Goal: Task Accomplishment & Management: Use online tool/utility

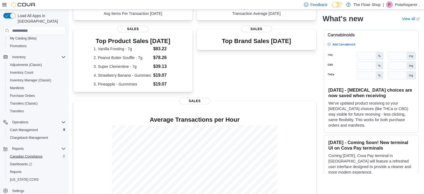
scroll to position [117, 0]
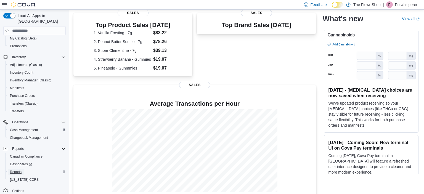
click at [19, 170] on span "Reports" at bounding box center [16, 172] width 12 height 4
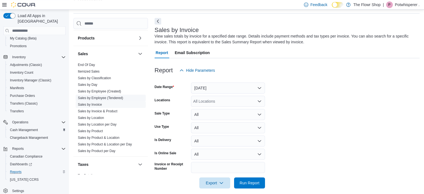
scroll to position [398, 0]
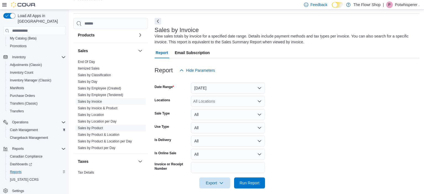
click at [92, 126] on link "Sales by Product" at bounding box center [90, 128] width 25 height 4
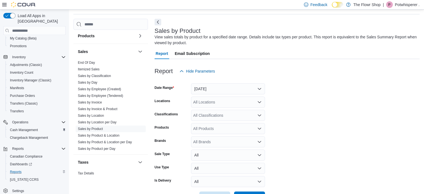
scroll to position [19, 0]
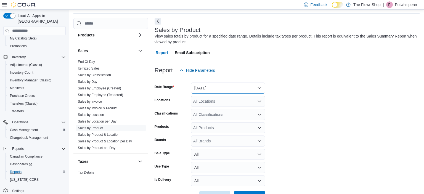
click at [224, 88] on button "Yesterday" at bounding box center [228, 88] width 74 height 11
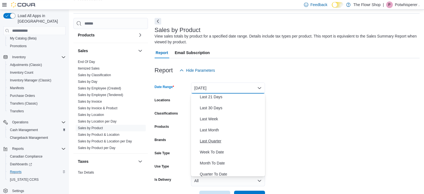
scroll to position [80, 0]
click at [215, 174] on span "Year To Date" at bounding box center [231, 174] width 63 height 7
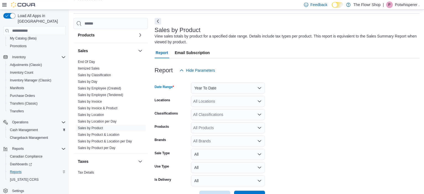
click at [227, 102] on div "All Locations" at bounding box center [228, 101] width 74 height 11
click at [230, 90] on button "Year To Date" at bounding box center [228, 88] width 74 height 11
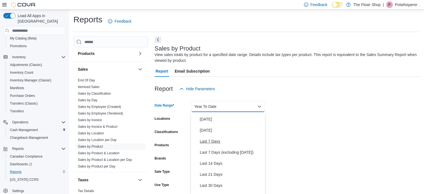
scroll to position [0, 0]
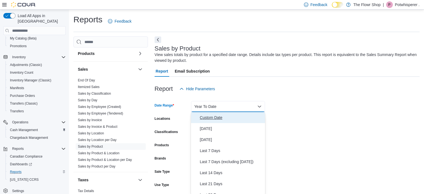
click at [218, 118] on span "Custom Date" at bounding box center [231, 117] width 63 height 7
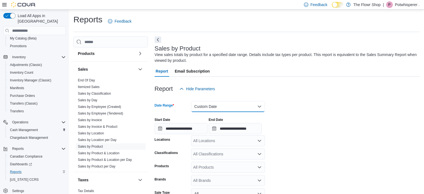
click at [229, 109] on button "Custom Date" at bounding box center [228, 106] width 74 height 11
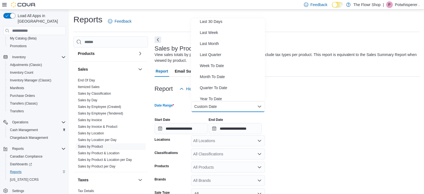
scroll to position [83, 0]
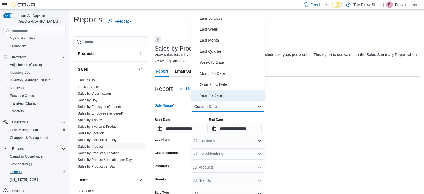
click at [219, 95] on span "Year To Date" at bounding box center [231, 95] width 63 height 7
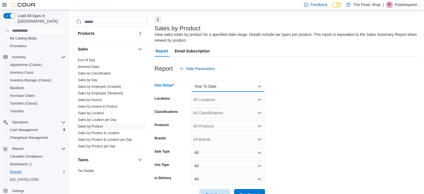
scroll to position [8, 0]
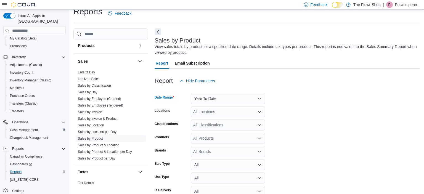
click at [220, 140] on div "All Products" at bounding box center [228, 138] width 74 height 11
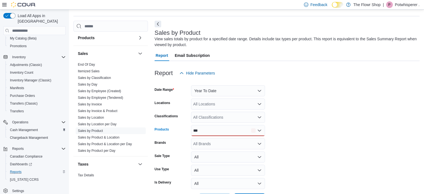
scroll to position [37, 0]
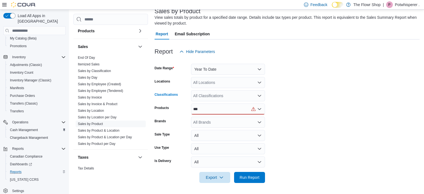
click at [223, 96] on div "All Classifications" at bounding box center [228, 95] width 74 height 11
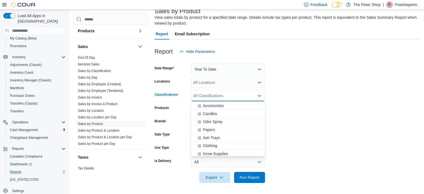
scroll to position [159, 0]
click at [215, 136] on div "Clones" at bounding box center [227, 139] width 67 height 6
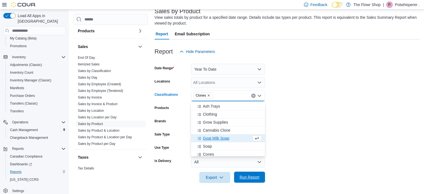
click at [253, 179] on span "Run Report" at bounding box center [250, 178] width 20 height 6
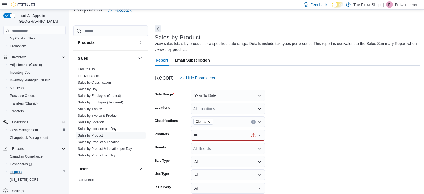
scroll to position [11, 0]
click at [260, 133] on div "***" at bounding box center [228, 135] width 74 height 11
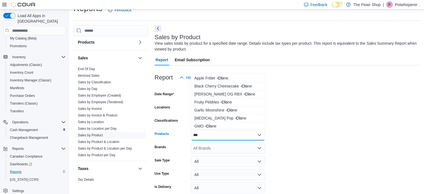
click at [260, 134] on icon "Close list of options" at bounding box center [259, 135] width 4 height 4
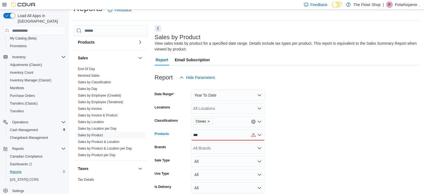
click at [259, 136] on icon "Open list of options" at bounding box center [259, 135] width 4 height 4
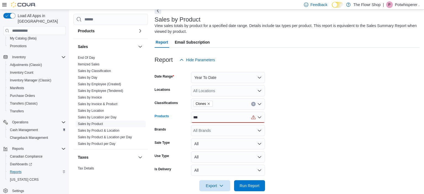
click at [260, 118] on icon "Open list of options" at bounding box center [259, 117] width 4 height 4
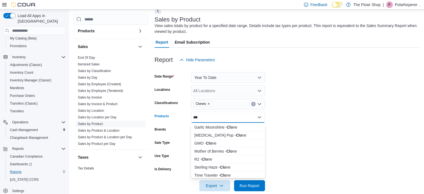
scroll to position [41, 0]
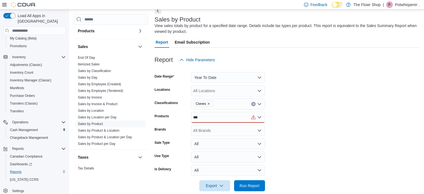
click at [297, 138] on form "Date Range Year To Date Locations All Locations Classifications Clones Products…" at bounding box center [287, 128] width 265 height 126
click at [223, 119] on div "***" at bounding box center [228, 117] width 74 height 11
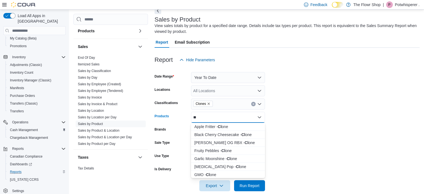
type input "*"
click at [274, 112] on form "Date Range Year To Date Locations All Locations Classifications Clones Products…" at bounding box center [287, 128] width 265 height 126
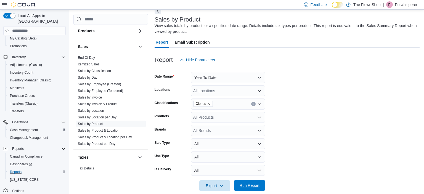
click at [248, 183] on span "Run Report" at bounding box center [250, 186] width 20 height 6
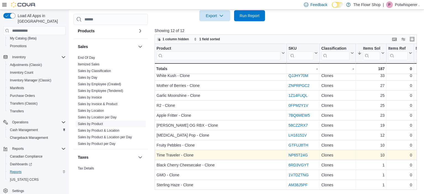
scroll to position [0, 0]
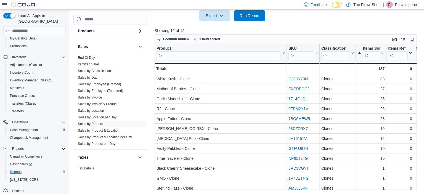
click at [240, 30] on p "Showing 12 of 12" at bounding box center [287, 31] width 265 height 6
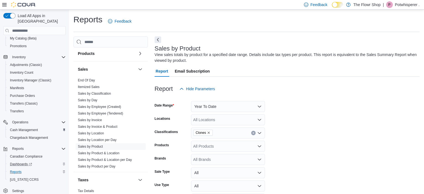
scroll to position [117, 0]
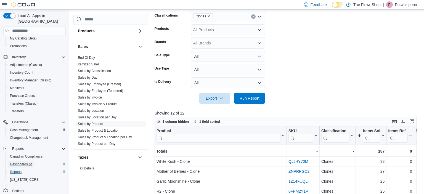
click at [21, 162] on span "Dashboards" at bounding box center [21, 164] width 22 height 4
